Goal: Task Accomplishment & Management: Complete application form

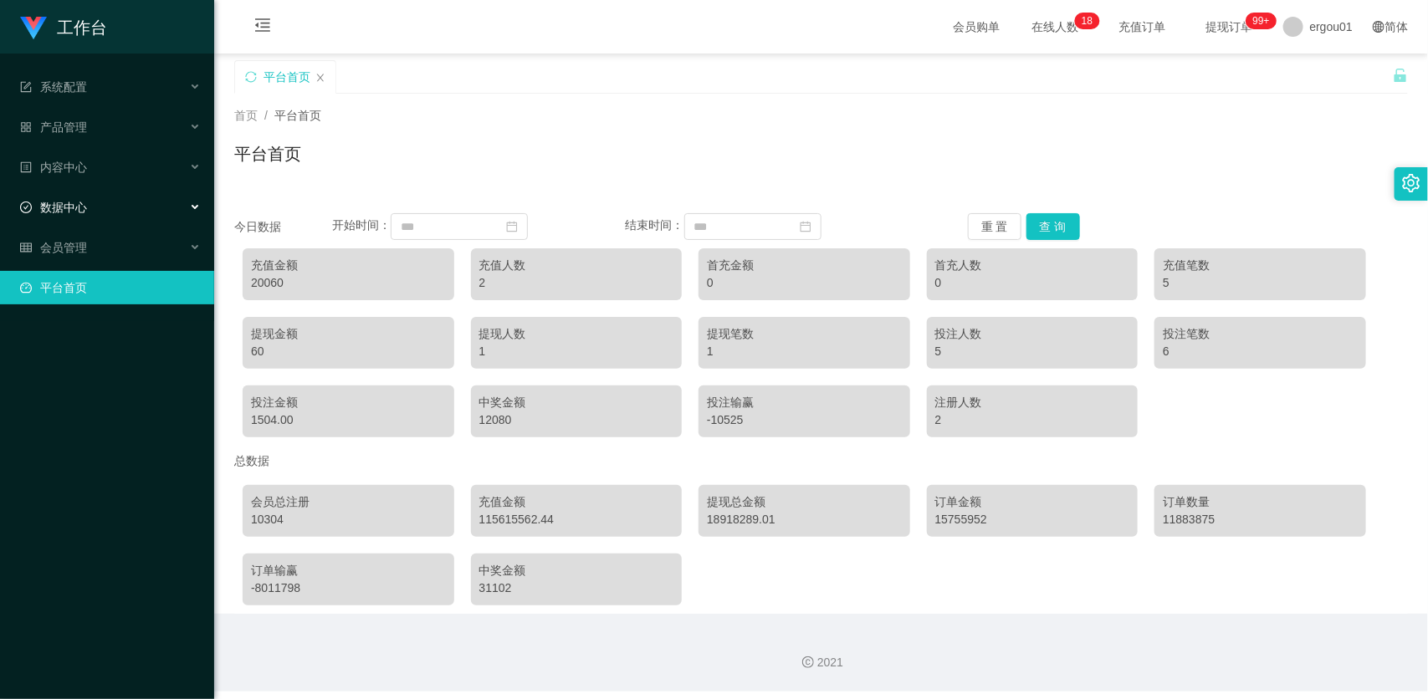
click at [122, 203] on div "数据中心" at bounding box center [107, 207] width 214 height 33
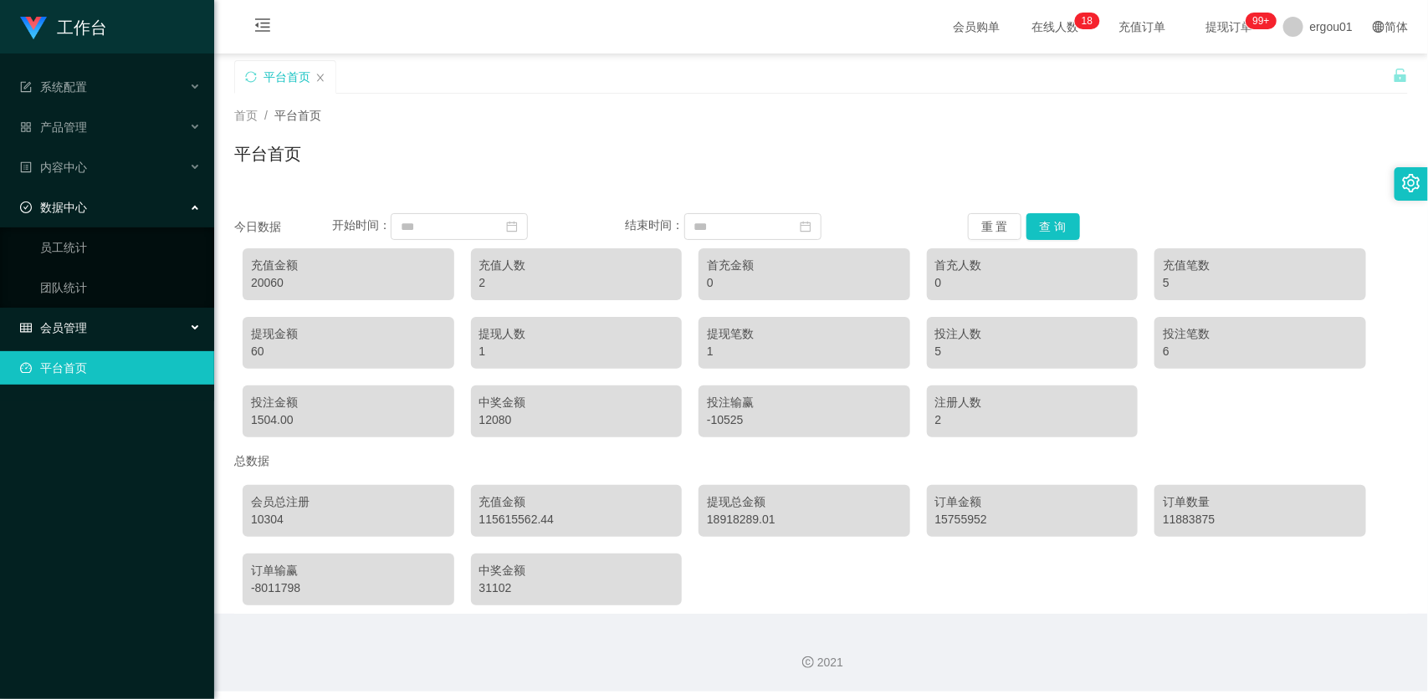
click at [80, 321] on span "会员管理" at bounding box center [53, 327] width 67 height 13
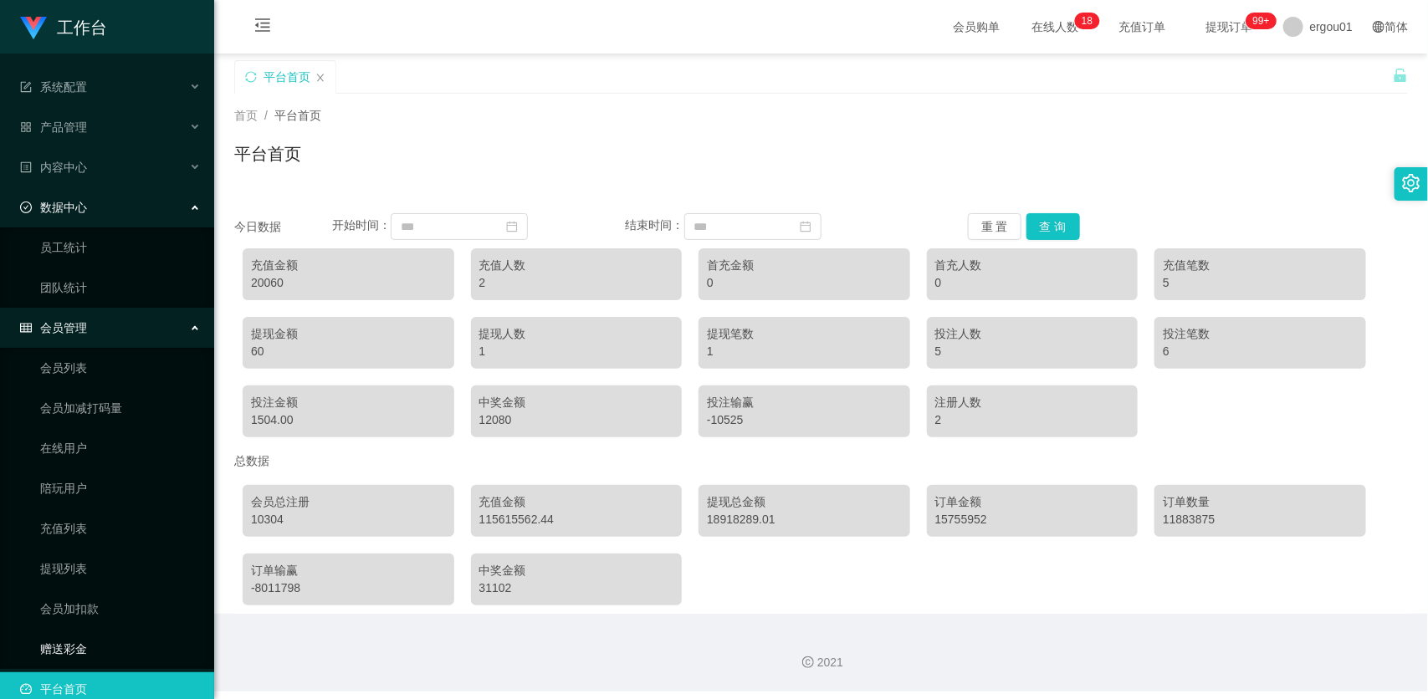
click at [71, 643] on link "赠送彩金" at bounding box center [120, 649] width 161 height 33
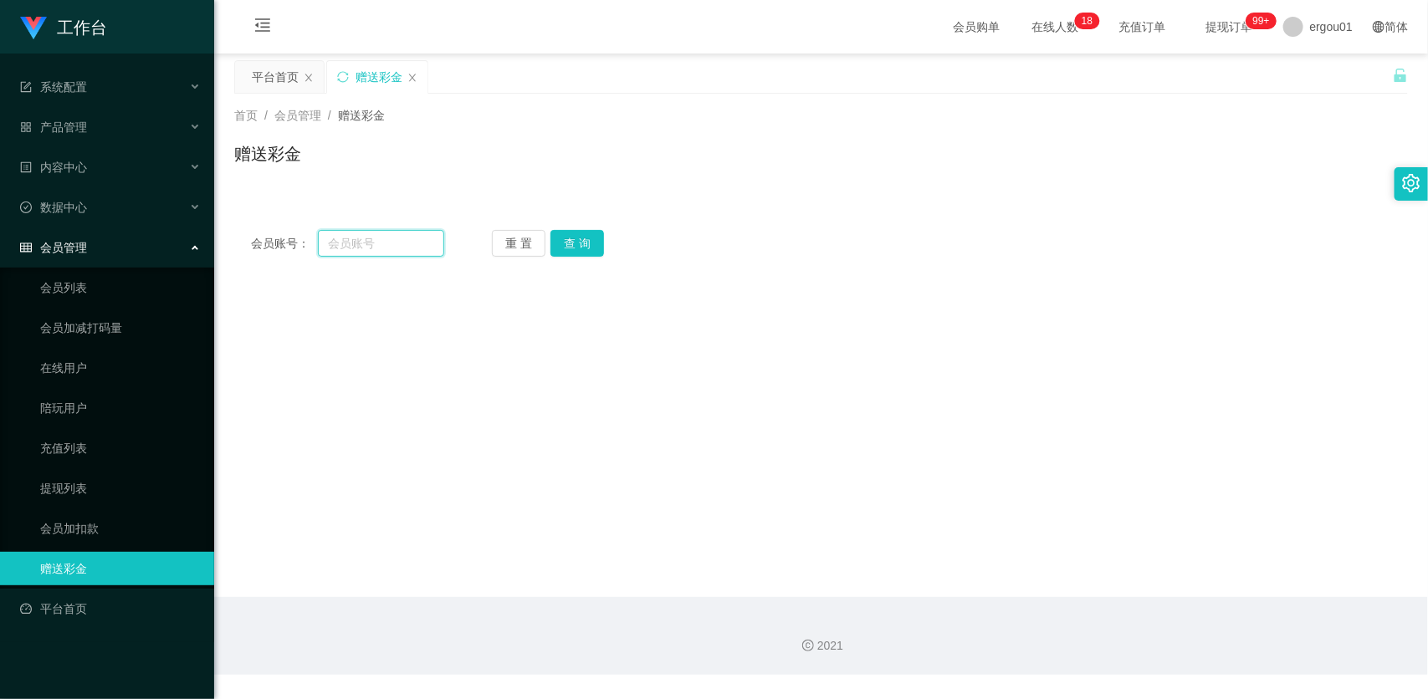
drag, startPoint x: 366, startPoint y: 243, endPoint x: 541, endPoint y: 255, distance: 176.2
click at [366, 243] on input "text" at bounding box center [381, 243] width 126 height 27
paste input "87752734"
type input "87752734"
click at [567, 248] on button "查 询" at bounding box center [578, 243] width 54 height 27
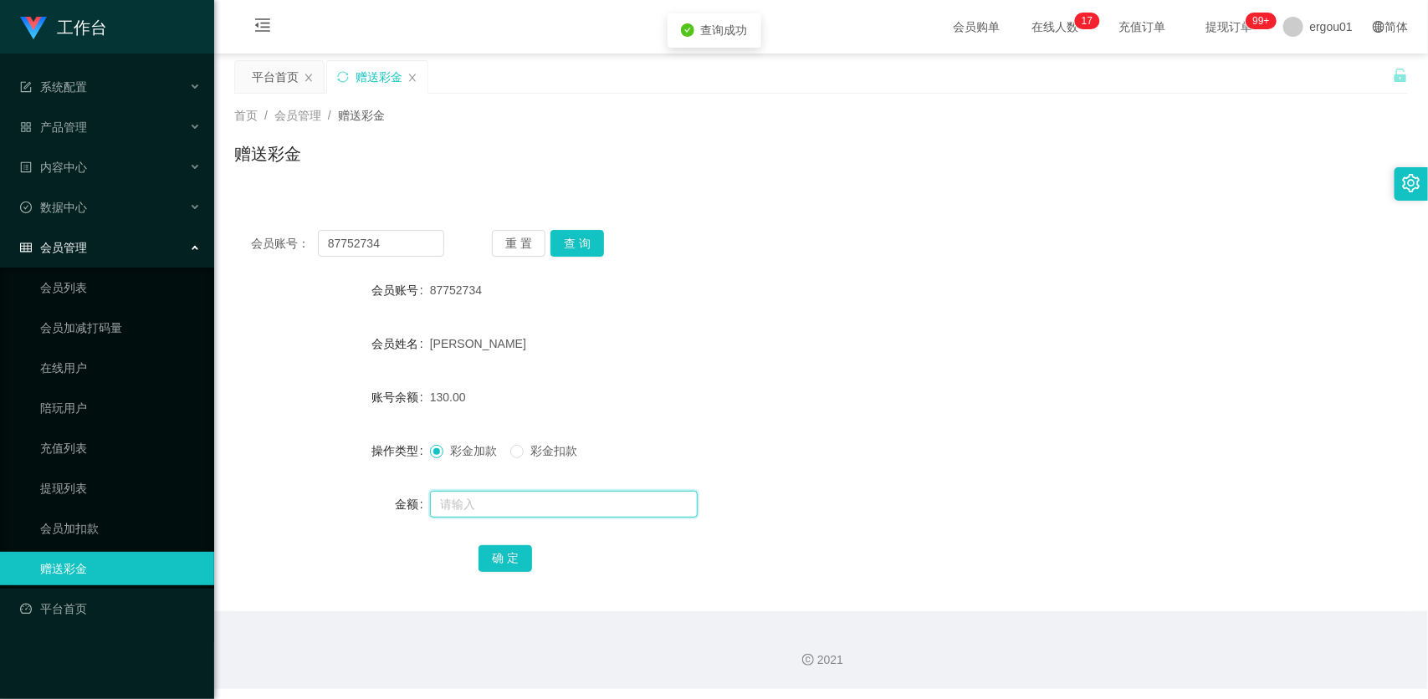
click at [469, 494] on input "text" at bounding box center [564, 504] width 268 height 27
click at [533, 448] on span "彩金扣款" at bounding box center [554, 450] width 60 height 13
click at [509, 506] on input "text" at bounding box center [564, 504] width 268 height 27
type input "130"
click at [512, 566] on button "确 定" at bounding box center [506, 559] width 54 height 27
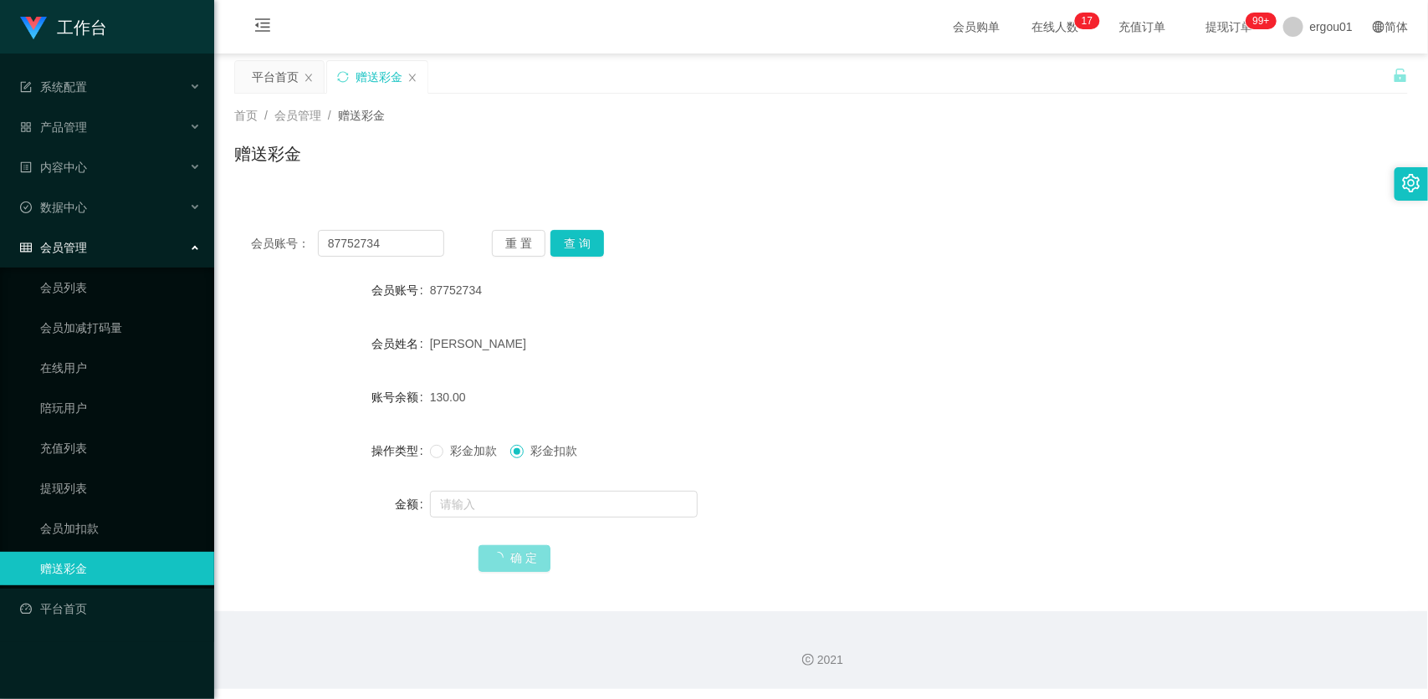
click at [512, 557] on button "确 定" at bounding box center [515, 559] width 72 height 27
click at [433, 517] on div at bounding box center [772, 504] width 684 height 33
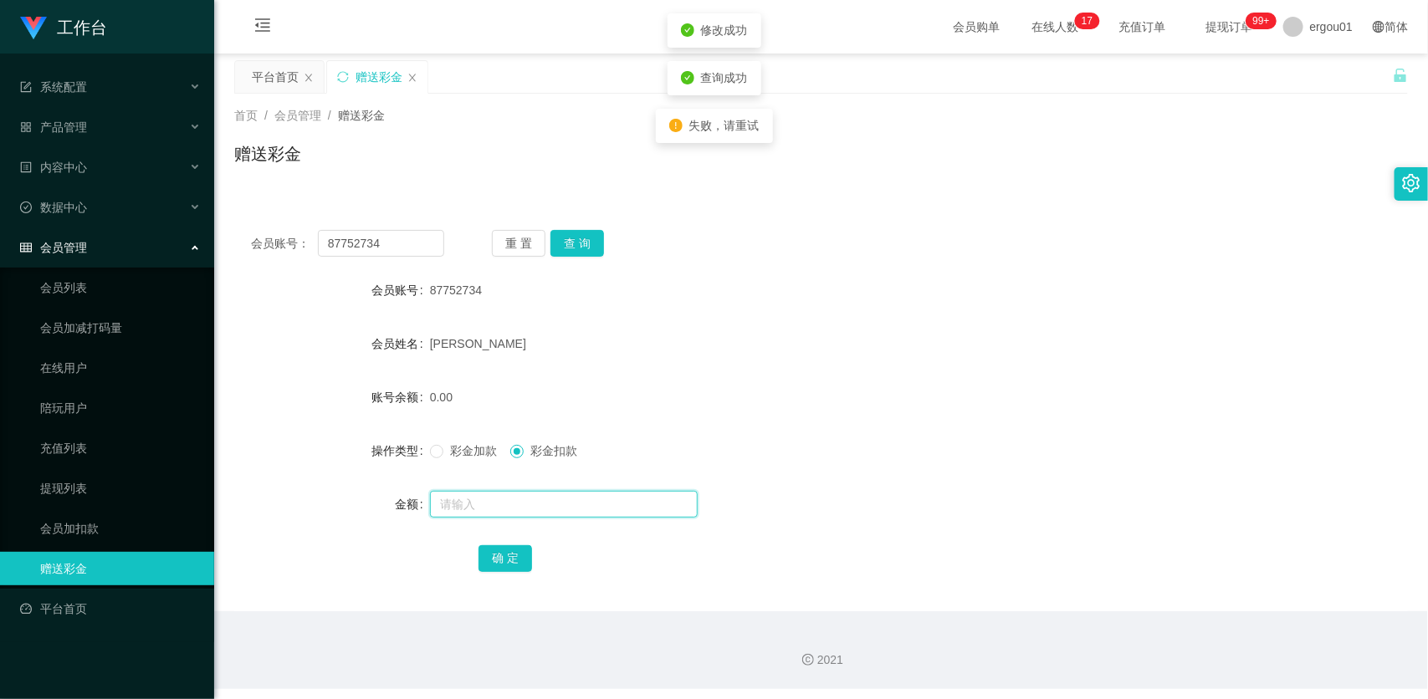
click at [449, 512] on input "text" at bounding box center [564, 504] width 268 height 27
type input "500"
click at [464, 449] on span "彩金加款" at bounding box center [473, 450] width 60 height 13
click at [511, 562] on button "确 定" at bounding box center [506, 559] width 54 height 27
click at [417, 258] on div "会员账号： 87752734 重 置 查 询 会员账号 87752734 会员姓名 [PERSON_NAME] Tan 账号余额 500.00 操作类型 彩金…" at bounding box center [821, 412] width 1174 height 398
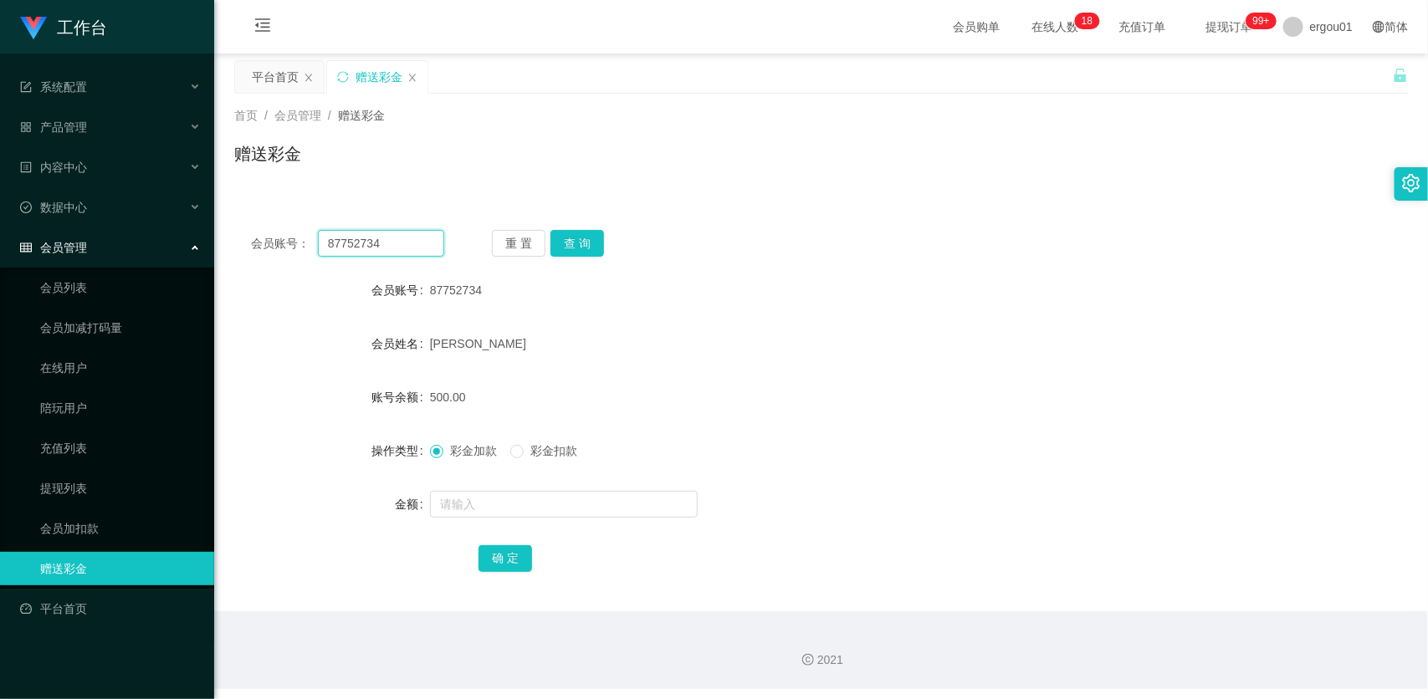
click at [440, 239] on input "87752734" at bounding box center [381, 243] width 126 height 27
paste input "8384860"
click at [590, 243] on button "查 询" at bounding box center [578, 243] width 54 height 27
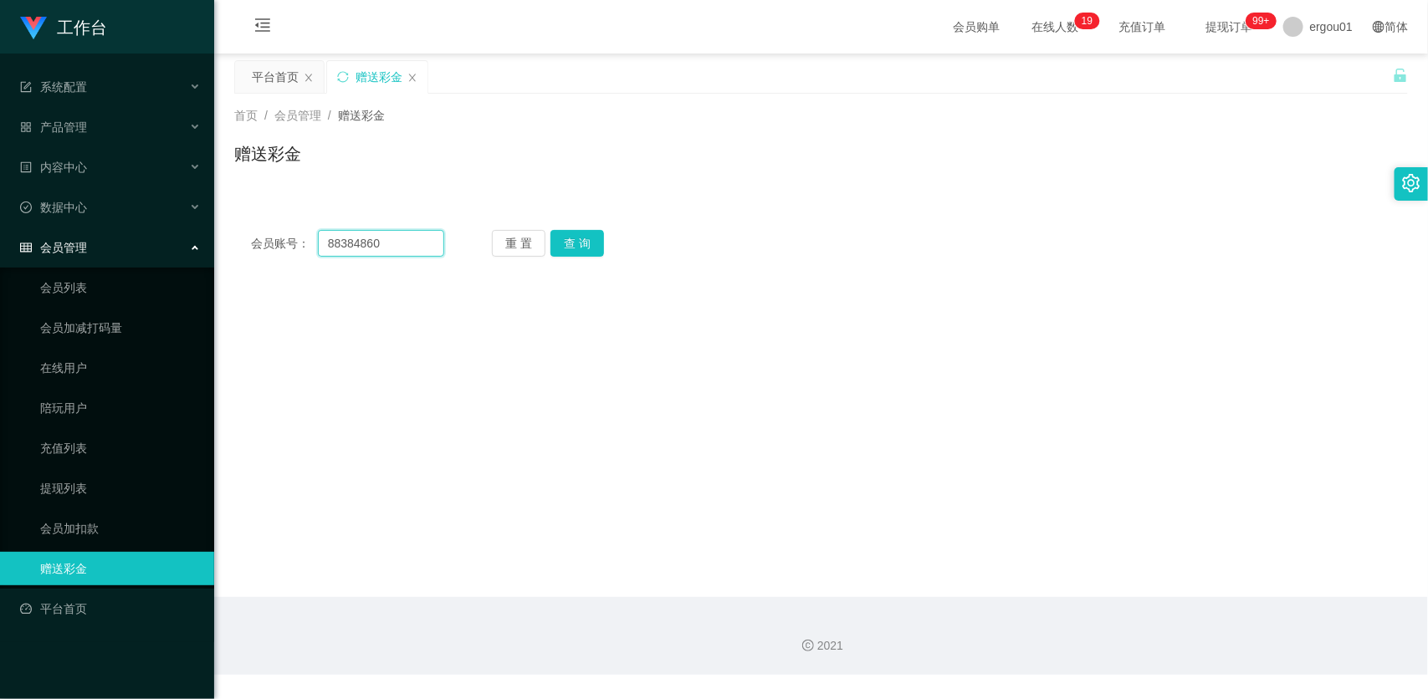
click at [439, 234] on input "88384860" at bounding box center [381, 243] width 126 height 27
paste input "EvonYoon"
type input "EvonYoon"
click at [581, 247] on button "查 询" at bounding box center [578, 243] width 54 height 27
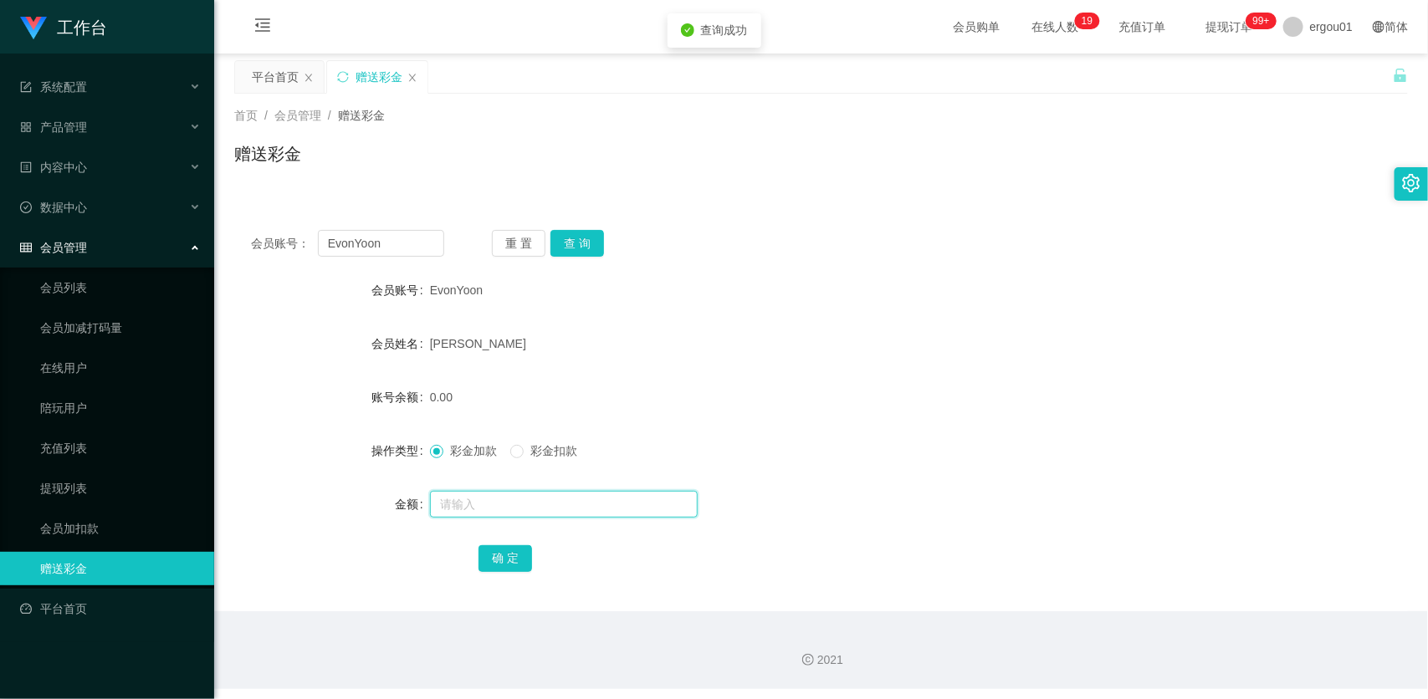
click at [509, 507] on input "text" at bounding box center [564, 504] width 268 height 27
type input "1000"
click at [515, 559] on button "确 定" at bounding box center [506, 559] width 54 height 27
drag, startPoint x: 90, startPoint y: 285, endPoint x: 99, endPoint y: 279, distance: 11.4
click at [90, 285] on link "会员列表" at bounding box center [120, 287] width 161 height 33
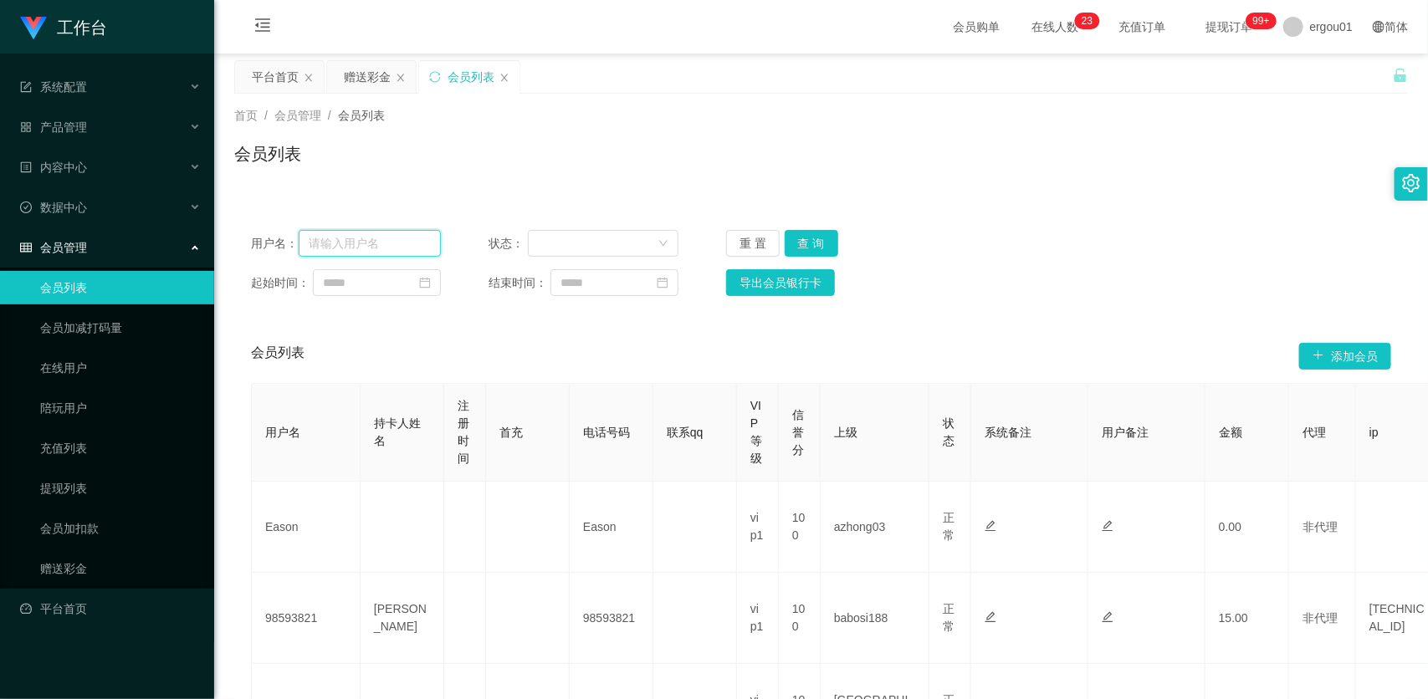
click at [398, 238] on input "text" at bounding box center [370, 243] width 142 height 27
paste input "EvonYoon"
type input "EvonYoon"
click at [813, 240] on button "查 询" at bounding box center [812, 243] width 54 height 27
